Goal: Task Accomplishment & Management: Manage account settings

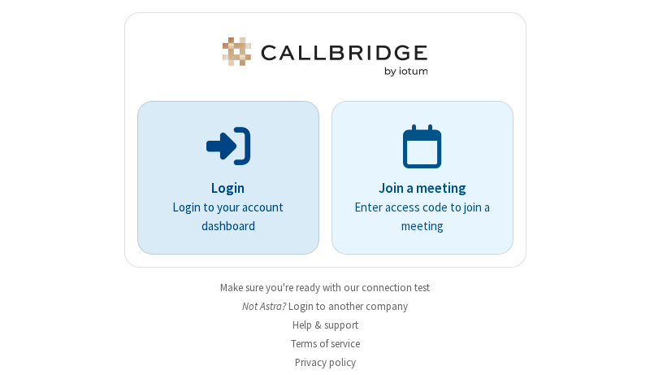
click at [222, 188] on p "Login" at bounding box center [228, 188] width 137 height 21
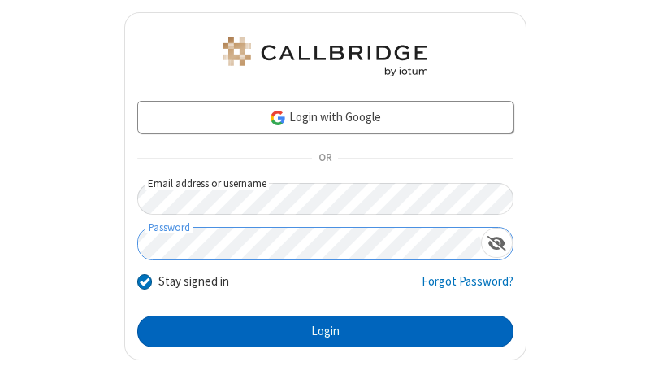
click at [319, 331] on button "Login" at bounding box center [325, 331] width 376 height 33
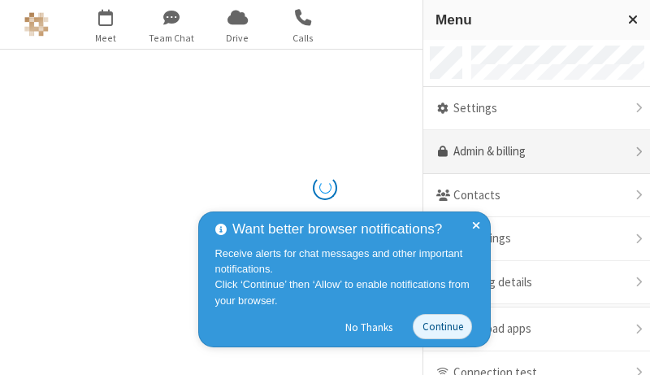
click at [531, 152] on link "Admin & billing" at bounding box center [536, 152] width 227 height 44
